Goal: Find contact information: Find contact information

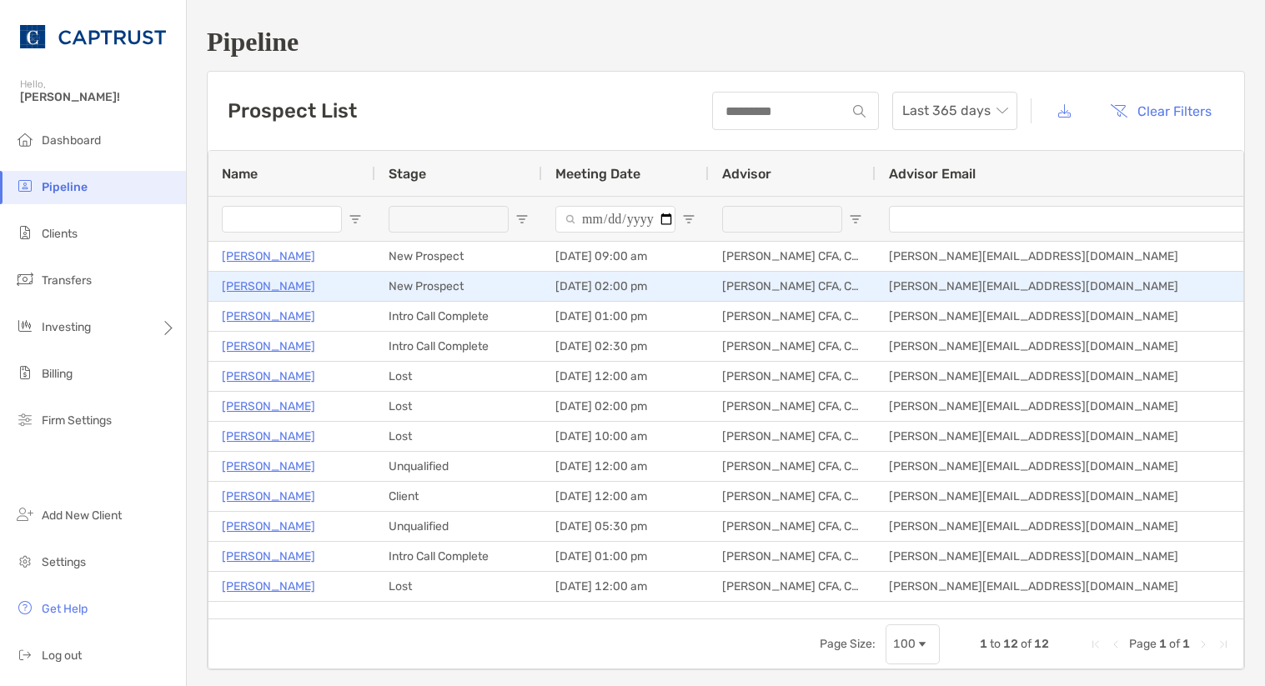
click at [253, 289] on p "[PERSON_NAME]" at bounding box center [268, 286] width 93 height 21
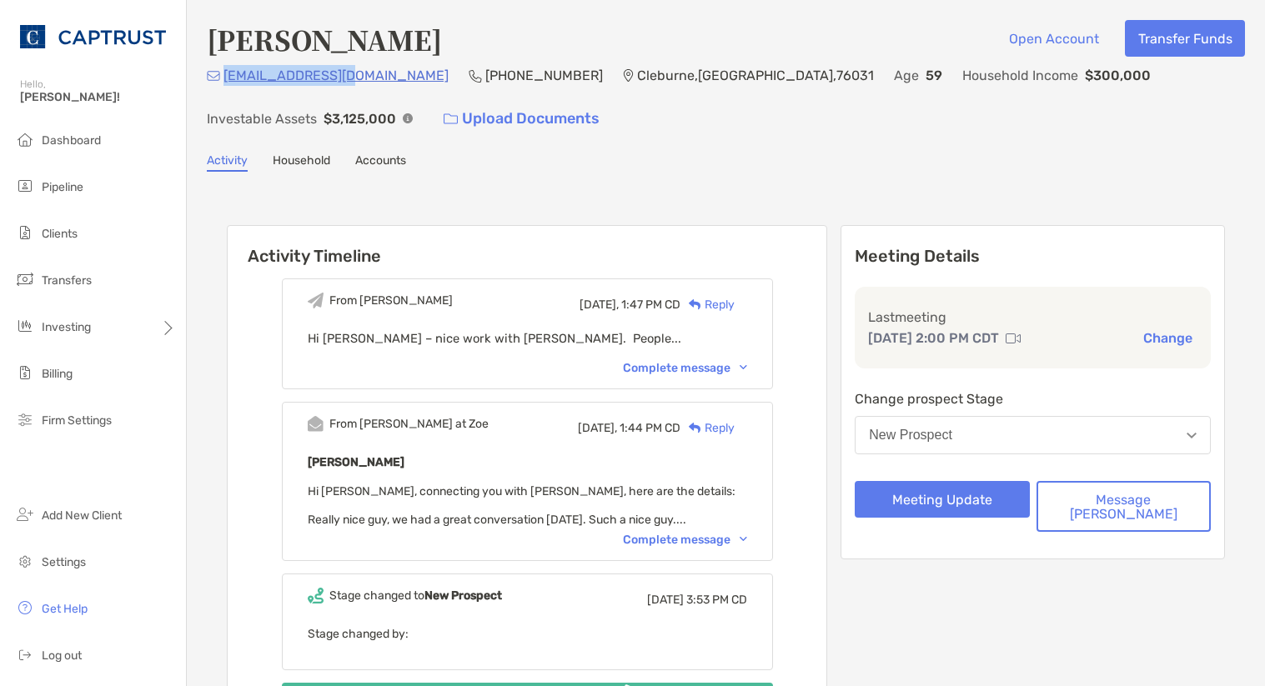
drag, startPoint x: 361, startPoint y: 78, endPoint x: 226, endPoint y: 83, distance: 135.2
click at [226, 83] on div "etmward@yahoo.com (817) 929-8470 Cleburne , TX , 76031 Age 59 Household Income …" at bounding box center [726, 101] width 1038 height 72
copy p "[EMAIL_ADDRESS][DOMAIN_NAME]"
